Goal: Navigation & Orientation: Find specific page/section

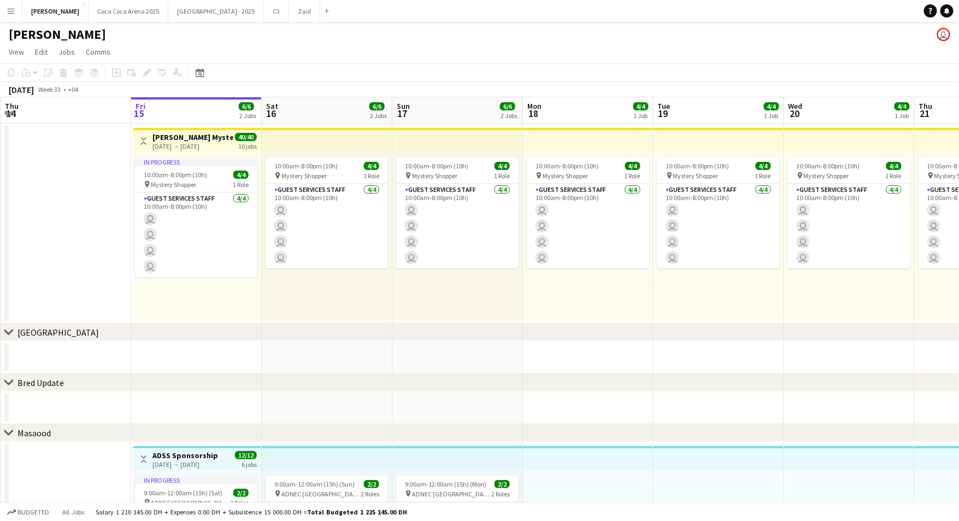
click at [11, 14] on app-icon "Menu" at bounding box center [11, 11] width 9 height 9
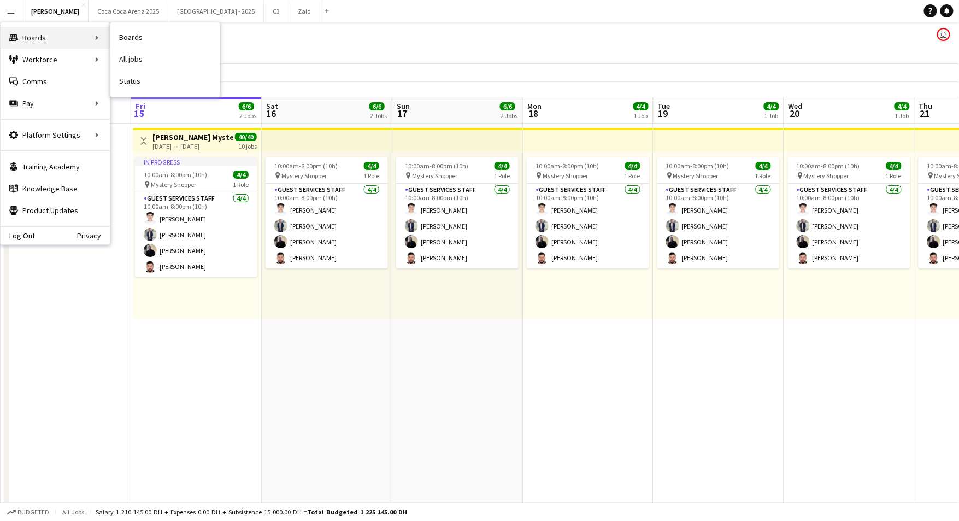
click at [30, 37] on div "Boards Boards" at bounding box center [55, 38] width 109 height 22
click at [136, 59] on link "All jobs" at bounding box center [164, 60] width 109 height 22
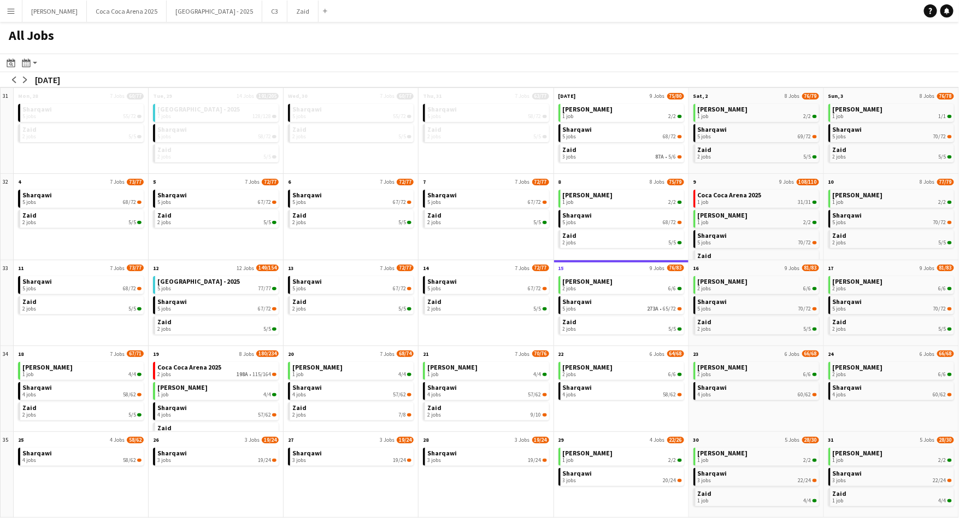
click at [13, 15] on app-icon "Menu" at bounding box center [11, 11] width 9 height 9
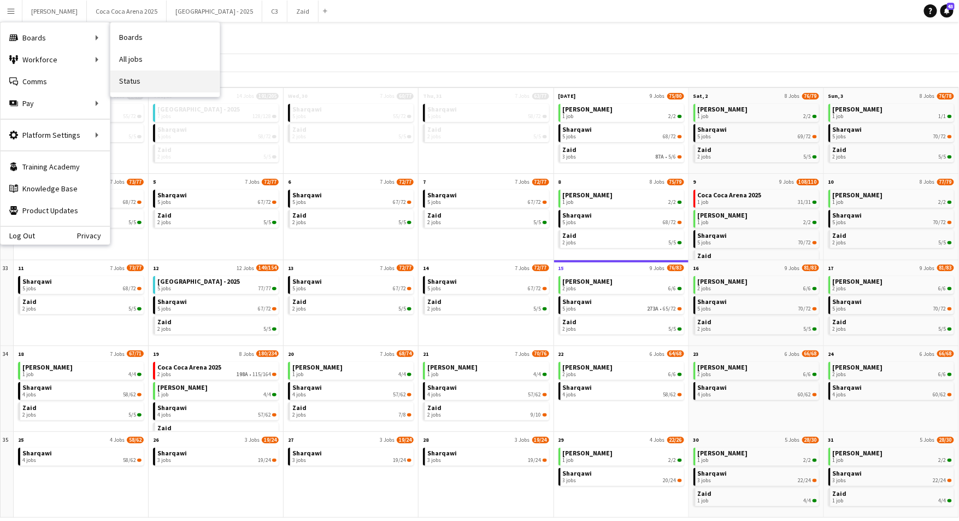
click at [132, 78] on link "Status" at bounding box center [164, 82] width 109 height 22
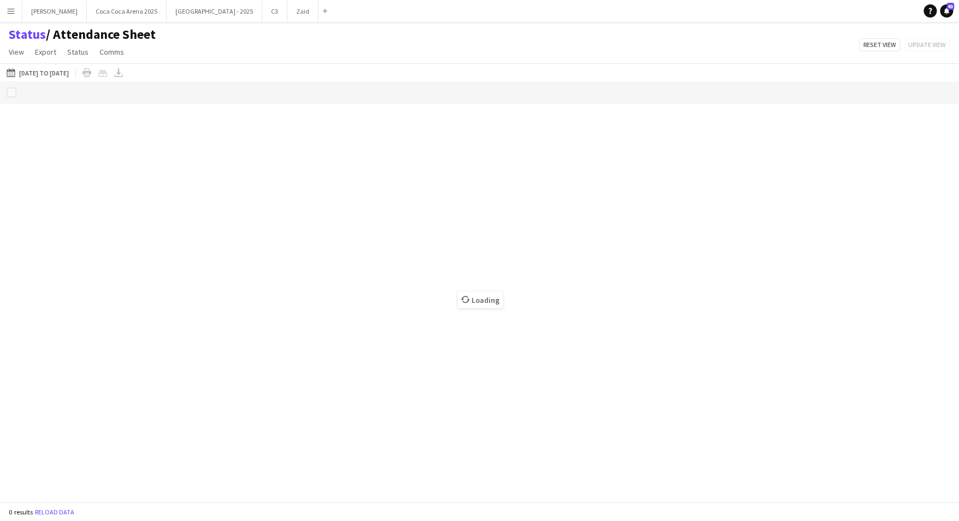
click at [9, 12] on app-icon "Menu" at bounding box center [11, 11] width 9 height 9
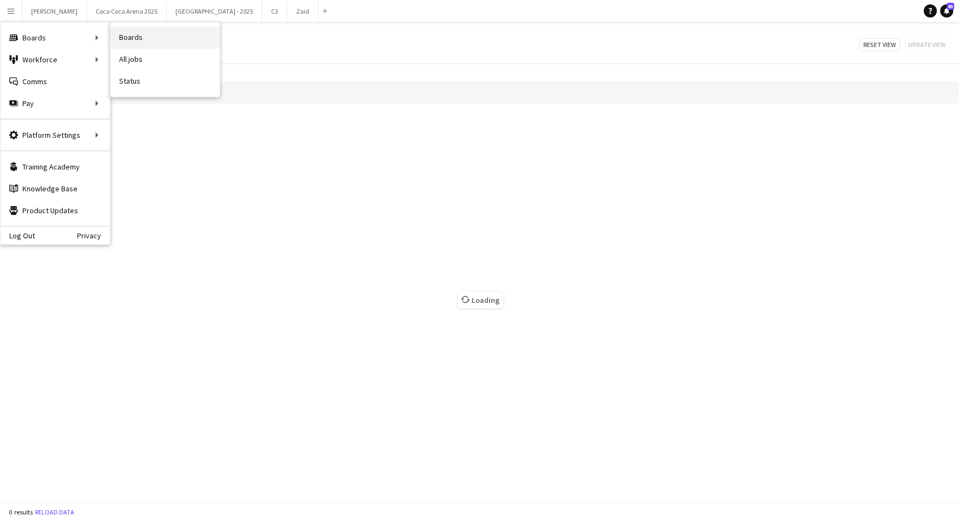
click at [121, 34] on link "Boards" at bounding box center [164, 38] width 109 height 22
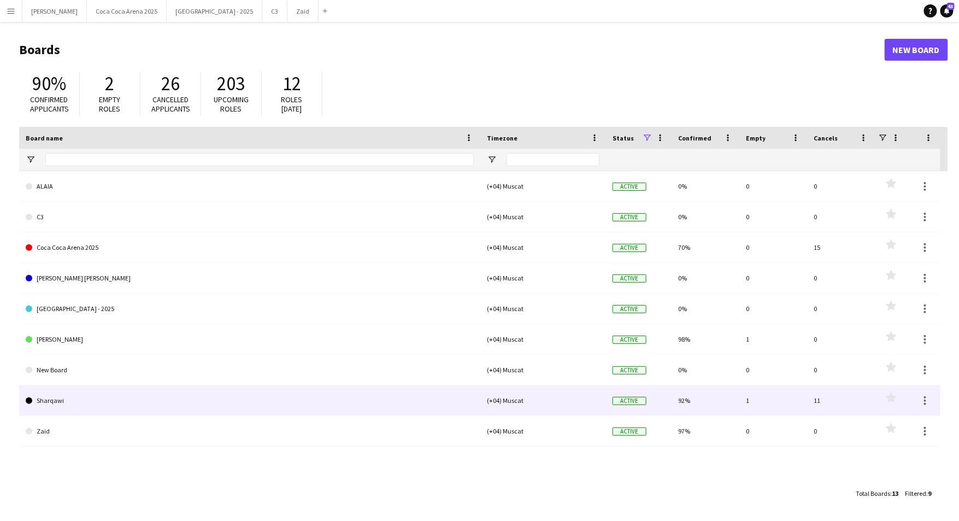
click at [91, 397] on link "Sharqawi" at bounding box center [250, 400] width 448 height 31
